Goal: Browse casually

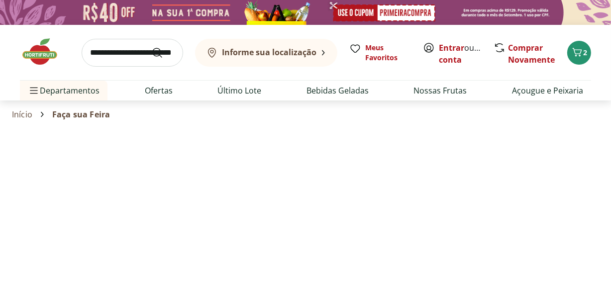
select select "**********"
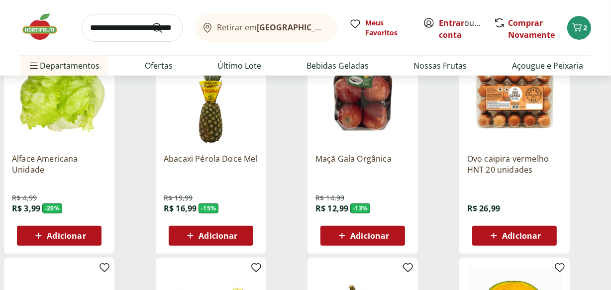
scroll to position [361, 0]
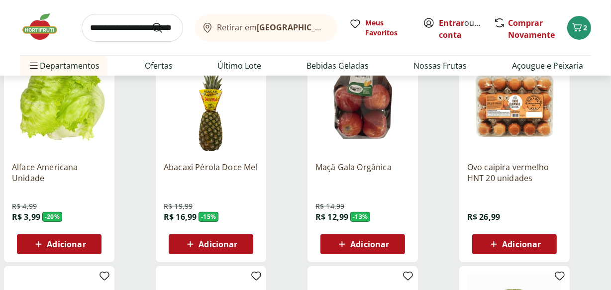
click at [46, 31] on img at bounding box center [45, 27] width 50 height 30
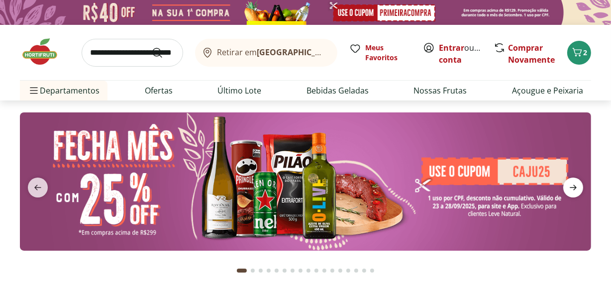
click at [571, 190] on icon "next" at bounding box center [573, 187] width 12 height 12
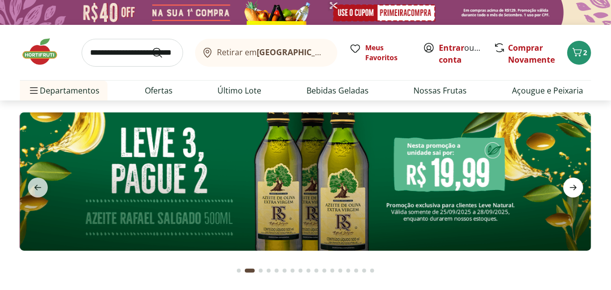
click at [571, 190] on icon "next" at bounding box center [573, 187] width 12 height 12
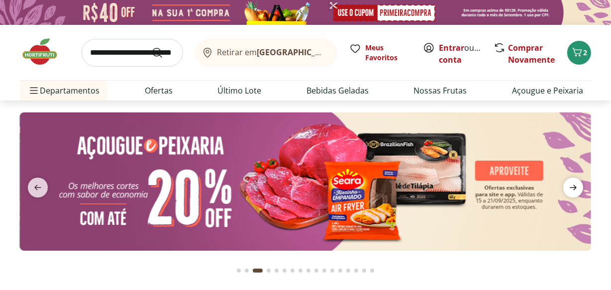
click at [571, 190] on icon "next" at bounding box center [573, 187] width 12 height 12
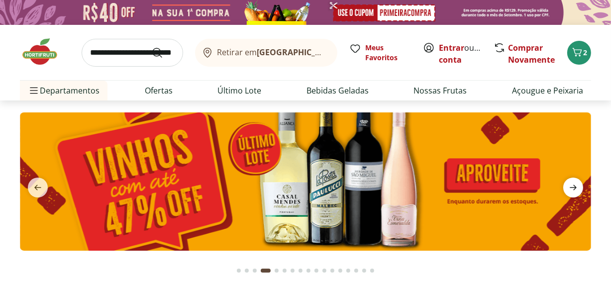
click at [571, 190] on icon "next" at bounding box center [573, 187] width 12 height 12
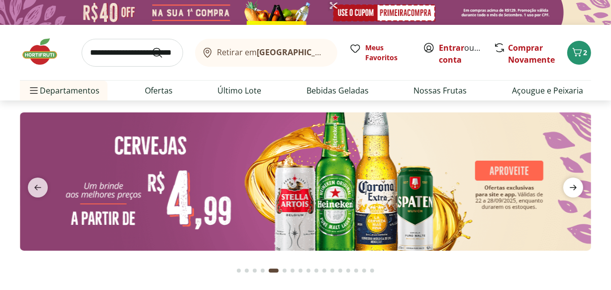
click at [571, 190] on icon "next" at bounding box center [573, 187] width 12 height 12
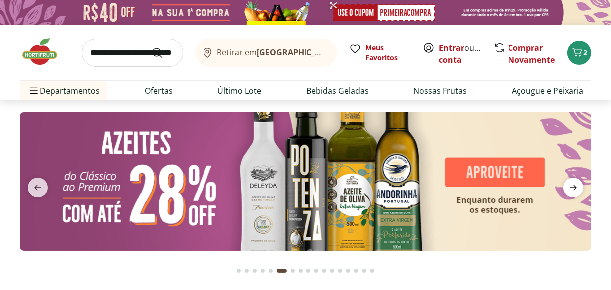
click at [571, 190] on icon "next" at bounding box center [573, 187] width 12 height 12
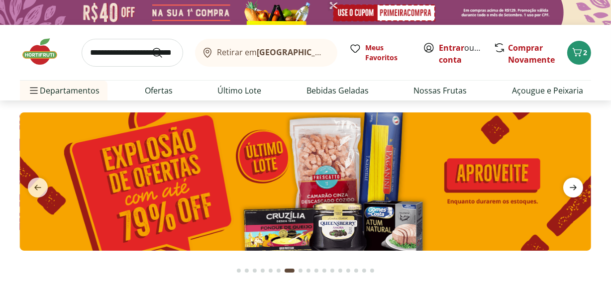
click at [571, 190] on icon "next" at bounding box center [573, 187] width 12 height 12
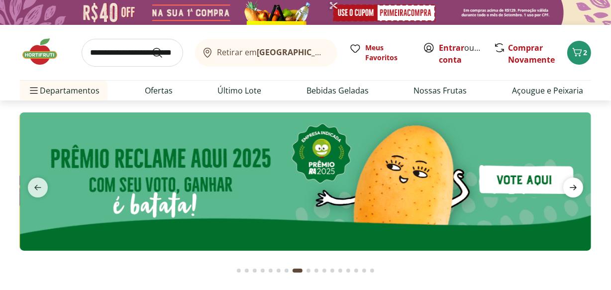
click at [571, 190] on icon "next" at bounding box center [573, 187] width 12 height 12
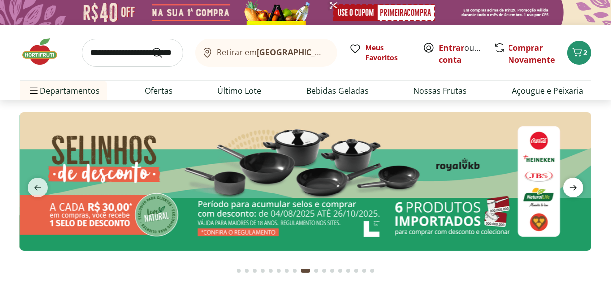
click at [571, 190] on icon "next" at bounding box center [573, 187] width 12 height 12
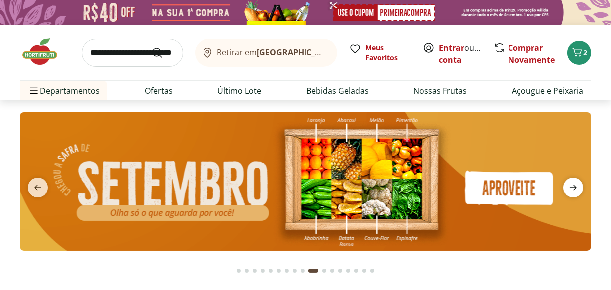
click at [571, 190] on icon "next" at bounding box center [573, 187] width 12 height 12
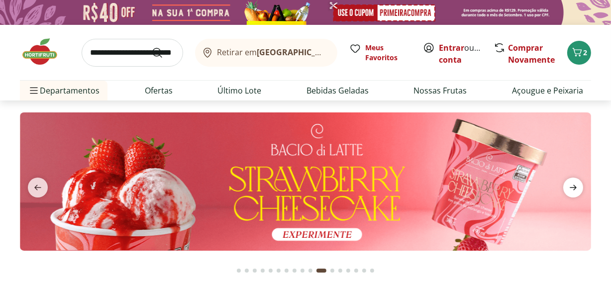
click at [571, 190] on icon "next" at bounding box center [573, 187] width 12 height 12
